Goal: Complete application form: Complete application form

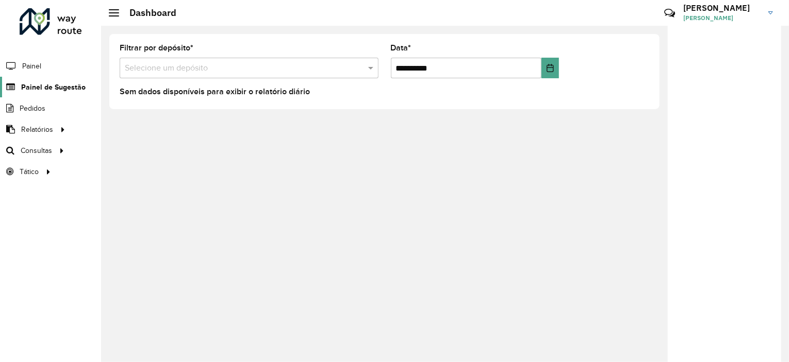
click at [56, 90] on span "Painel de Sugestão" at bounding box center [53, 87] width 64 height 11
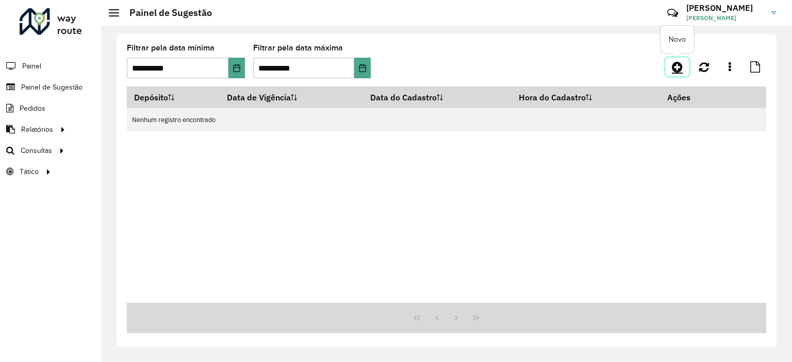
click at [676, 66] on icon at bounding box center [677, 67] width 11 height 12
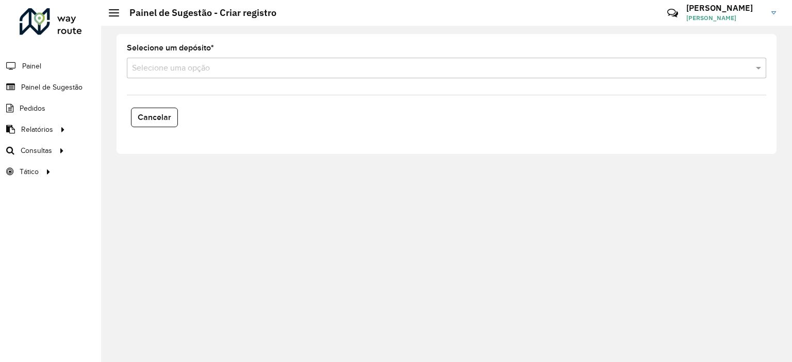
click at [208, 71] on hb-app "Aguarde... Pop-up bloqueado! Seu navegador bloqueou automáticamente a abertura …" at bounding box center [396, 181] width 792 height 362
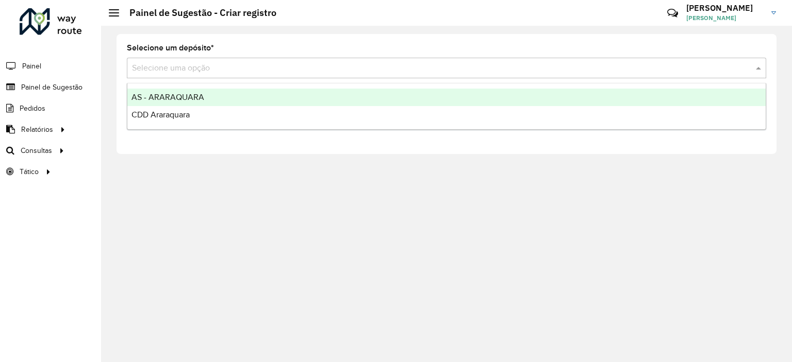
click at [206, 74] on input "text" at bounding box center [436, 68] width 608 height 12
click at [190, 95] on span "AS - ARARAQUARA" at bounding box center [167, 97] width 73 height 9
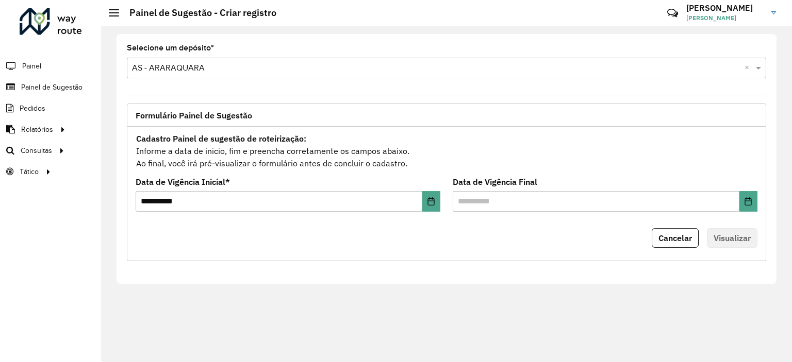
click at [192, 72] on input "text" at bounding box center [436, 68] width 608 height 12
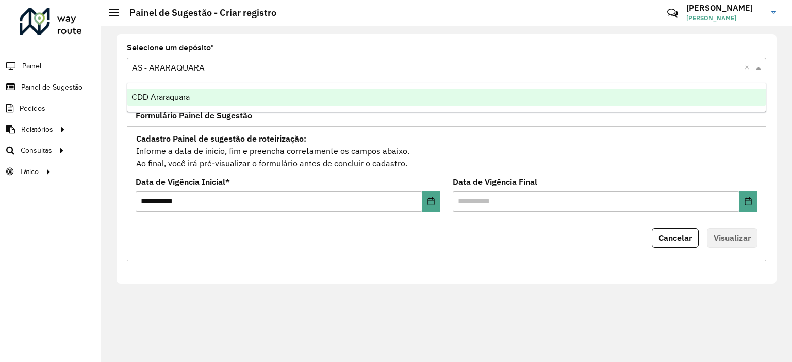
click at [180, 101] on span "CDD Araraquara" at bounding box center [160, 97] width 58 height 9
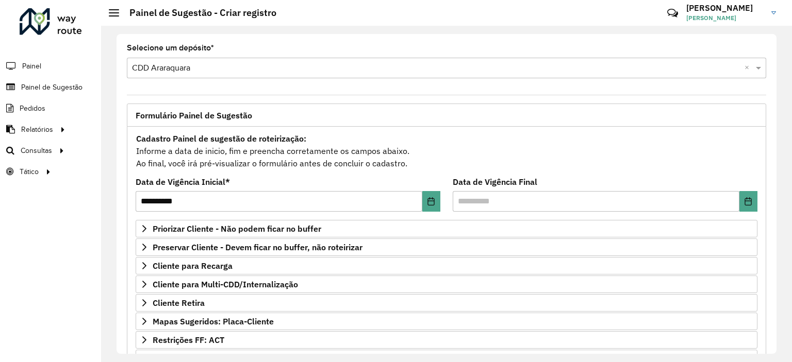
scroll to position [52, 0]
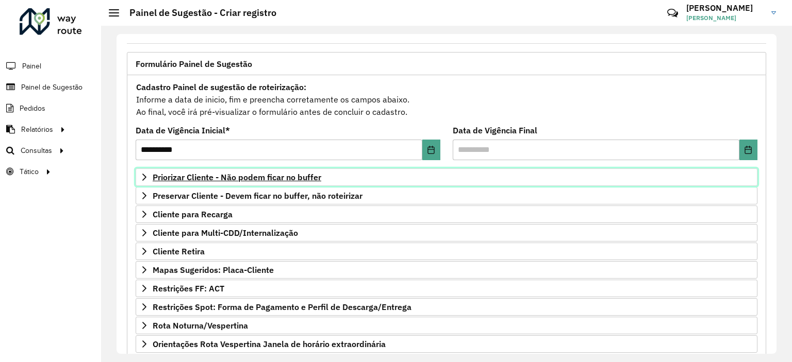
click at [315, 175] on span "Priorizar Cliente - Não podem ficar no buffer" at bounding box center [237, 177] width 169 height 8
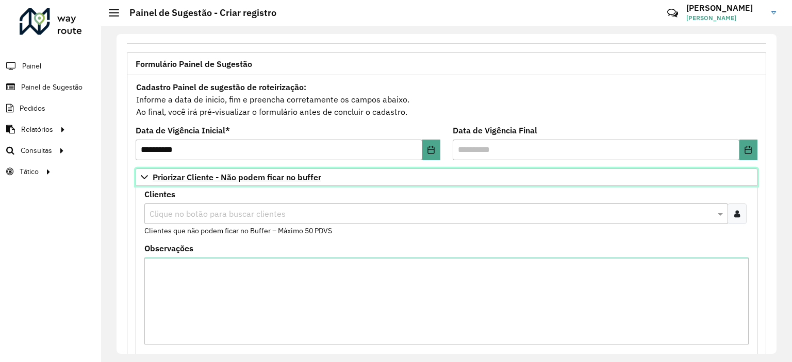
scroll to position [155, 0]
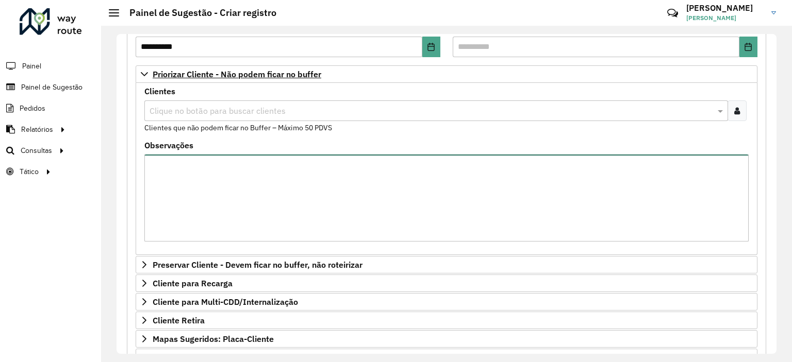
click at [324, 173] on textarea "Observações" at bounding box center [446, 198] width 604 height 87
paste textarea "*****"
type textarea "*****"
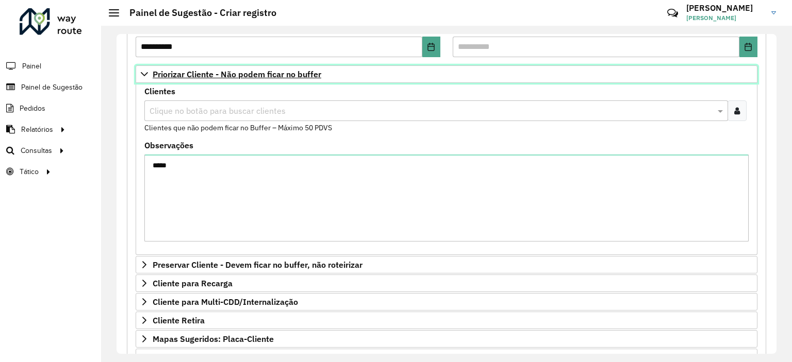
click at [335, 80] on link "Priorizar Cliente - Não podem ficar no buffer" at bounding box center [447, 74] width 622 height 18
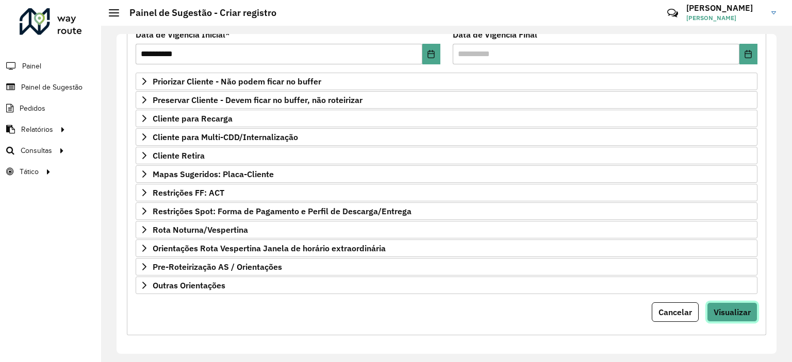
click at [716, 312] on span "Visualizar" at bounding box center [732, 312] width 37 height 10
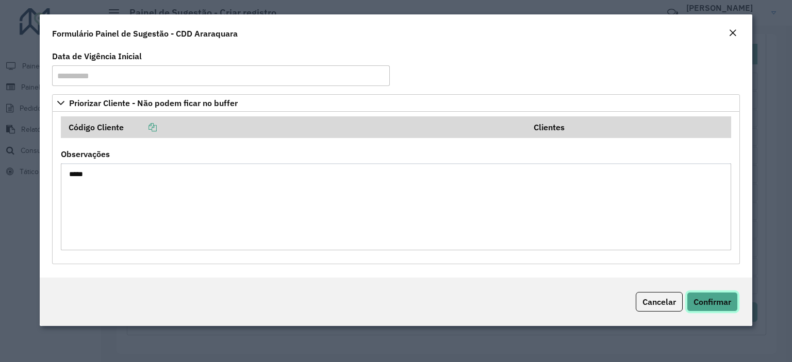
click at [707, 305] on span "Confirmar" at bounding box center [712, 302] width 38 height 10
